Goal: Task Accomplishment & Management: Use online tool/utility

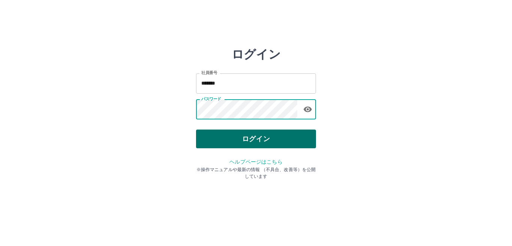
click at [258, 135] on button "ログイン" at bounding box center [256, 139] width 120 height 19
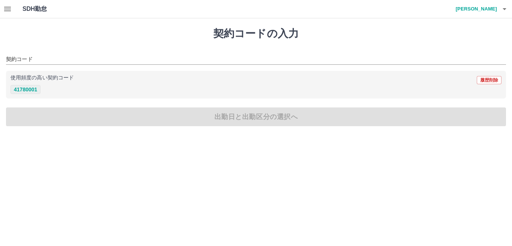
click at [18, 90] on button "41780001" at bounding box center [26, 89] width 30 height 9
type input "********"
